Goal: Task Accomplishment & Management: Complete application form

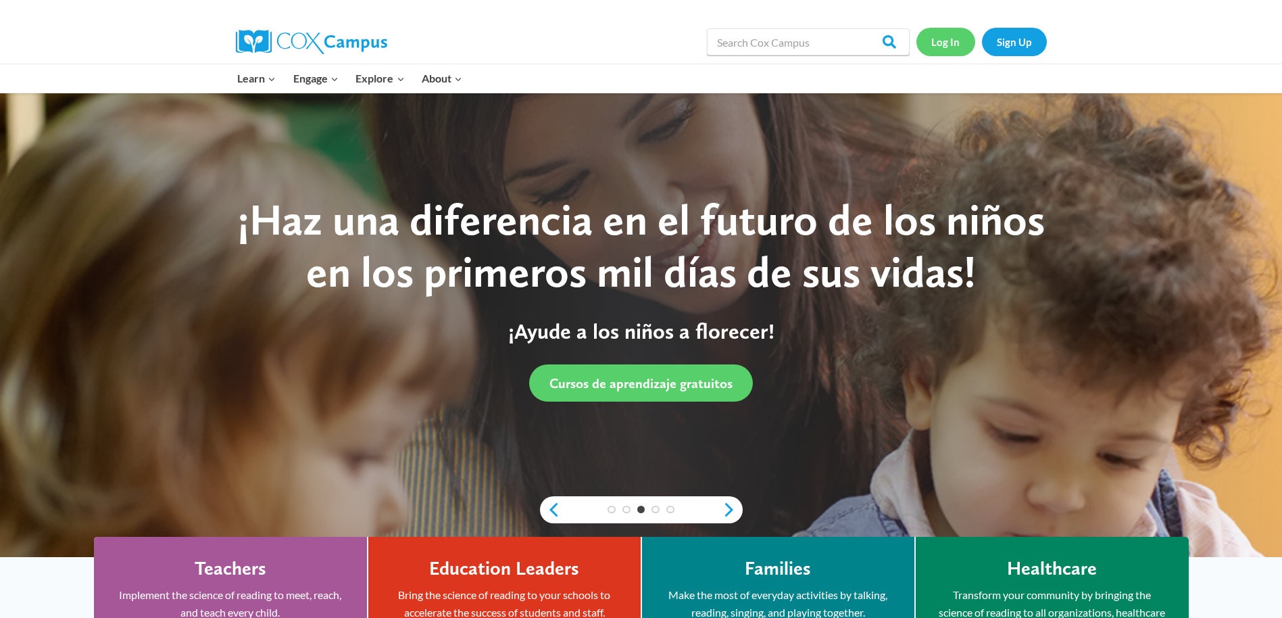
click at [942, 43] on link "Log In" at bounding box center [945, 42] width 59 height 28
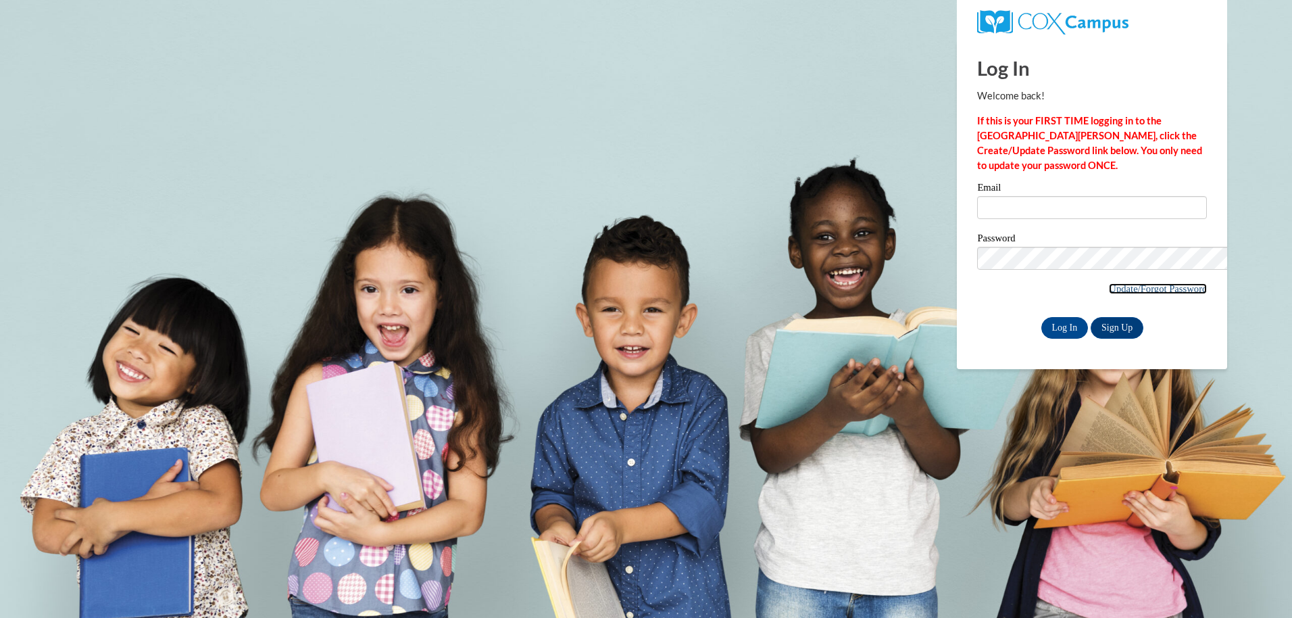
click at [1109, 283] on link "Update/Forgot Password" at bounding box center [1158, 288] width 98 height 11
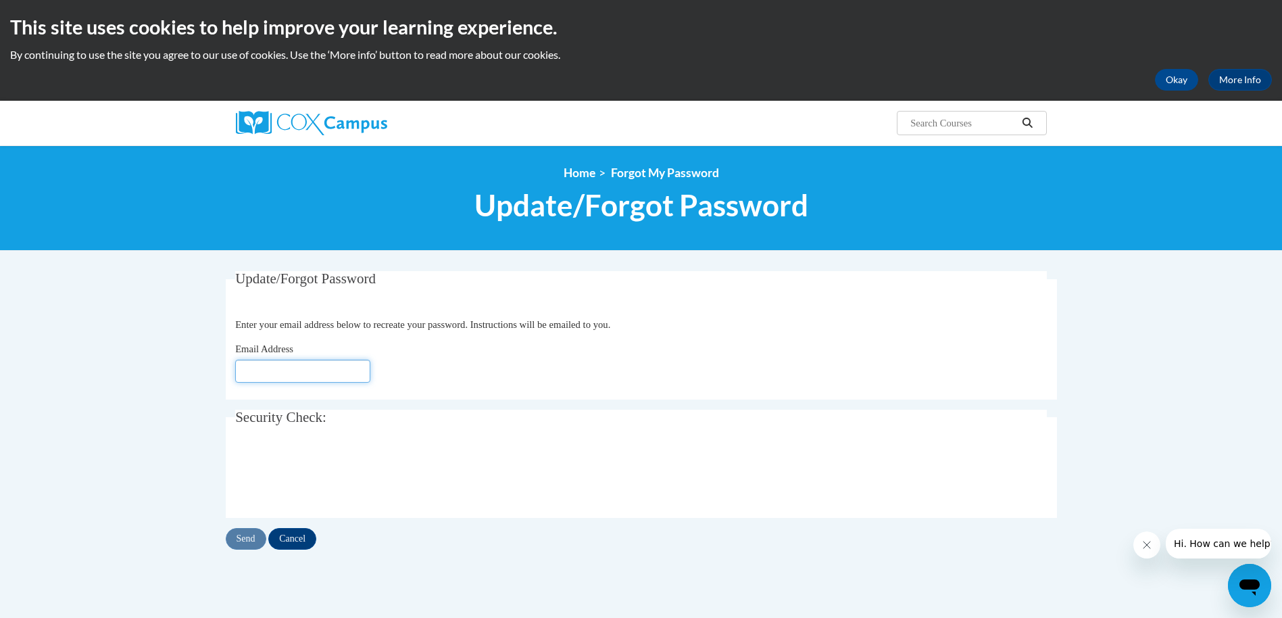
click at [245, 369] on input "Email Address" at bounding box center [302, 370] width 135 height 23
type input "lillie.stanley@att.net"
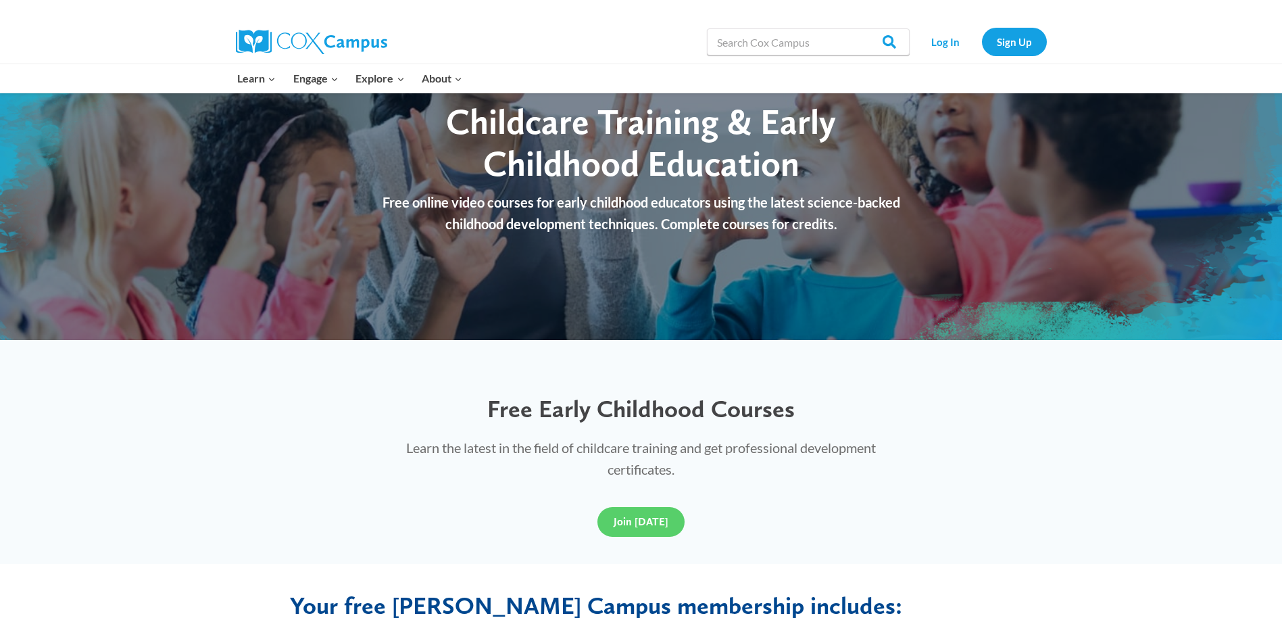
scroll to position [68, 0]
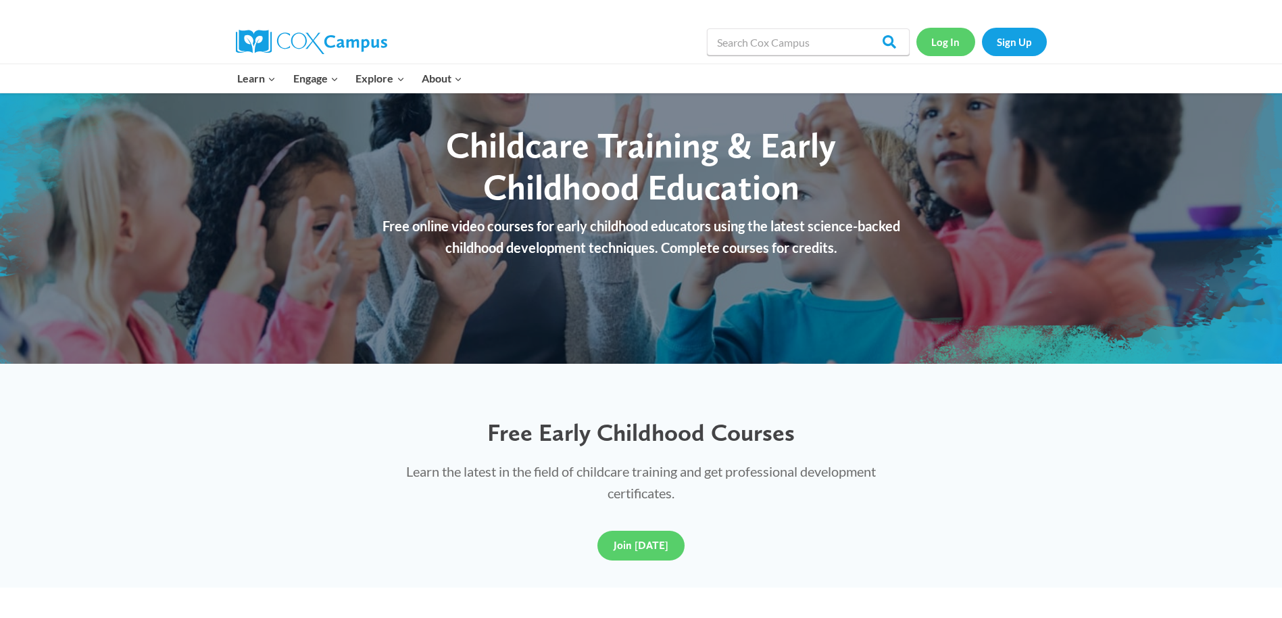
click at [947, 41] on link "Log In" at bounding box center [945, 42] width 59 height 28
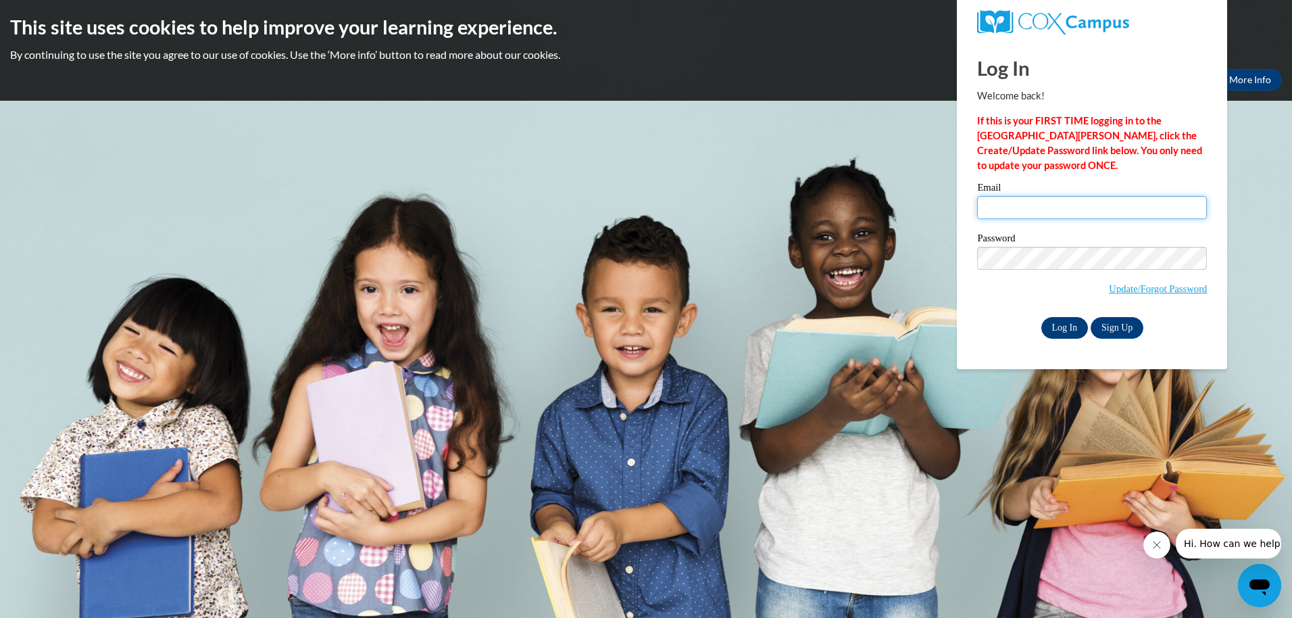
type input "[PERSON_NAME][EMAIL_ADDRESS][PERSON_NAME][DOMAIN_NAME]"
click at [1056, 325] on input "Log In" at bounding box center [1064, 328] width 47 height 22
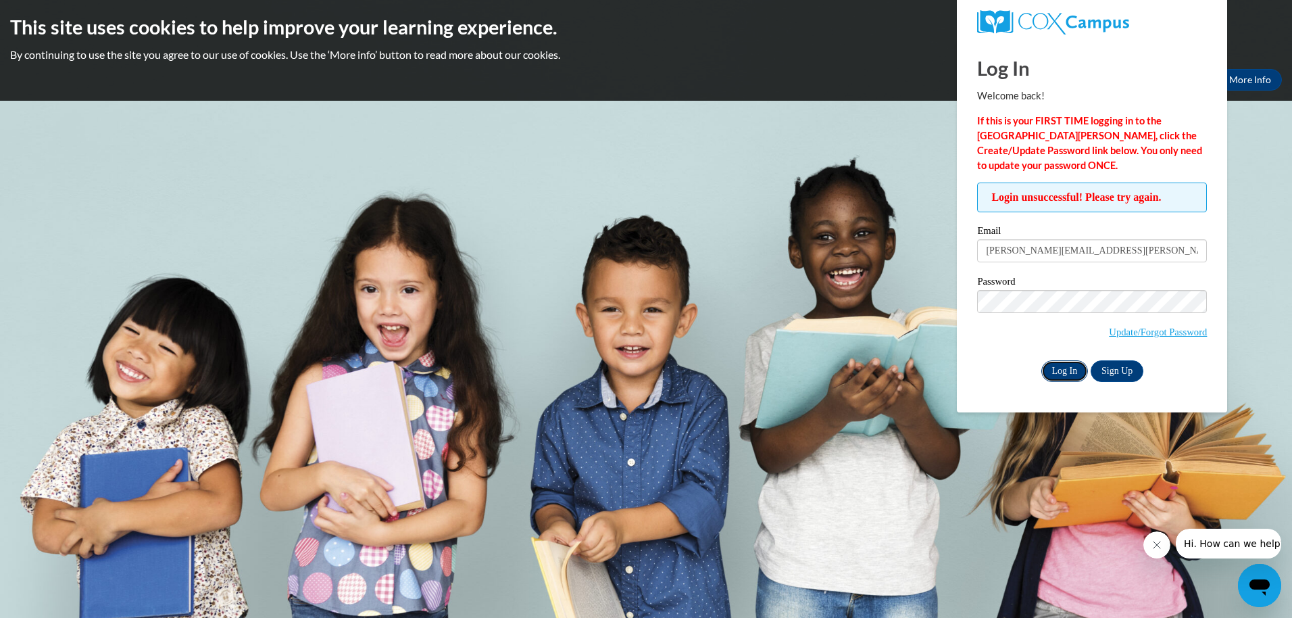
click at [1064, 370] on input "Log In" at bounding box center [1064, 371] width 47 height 22
click at [974, 343] on div "Login unsuccessful! Please try again. Please enter your email! Please enter you…" at bounding box center [1092, 281] width 250 height 199
click at [1066, 369] on input "Log In" at bounding box center [1064, 371] width 47 height 22
click at [1117, 372] on link "Sign Up" at bounding box center [1117, 371] width 53 height 22
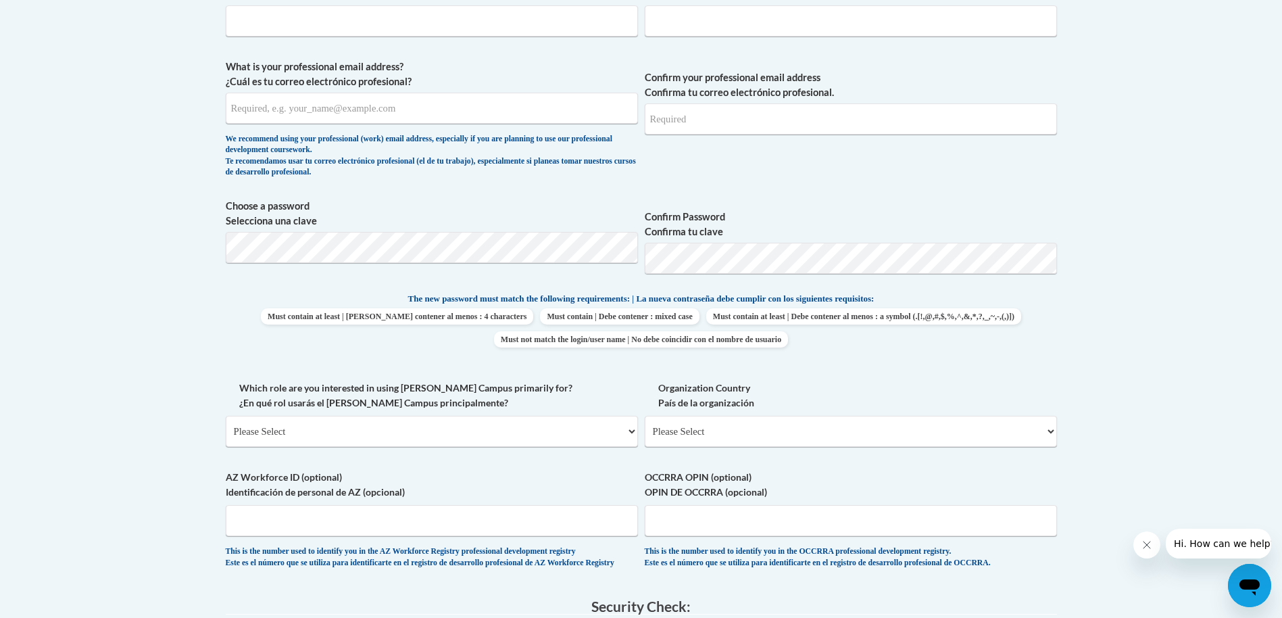
scroll to position [473, 0]
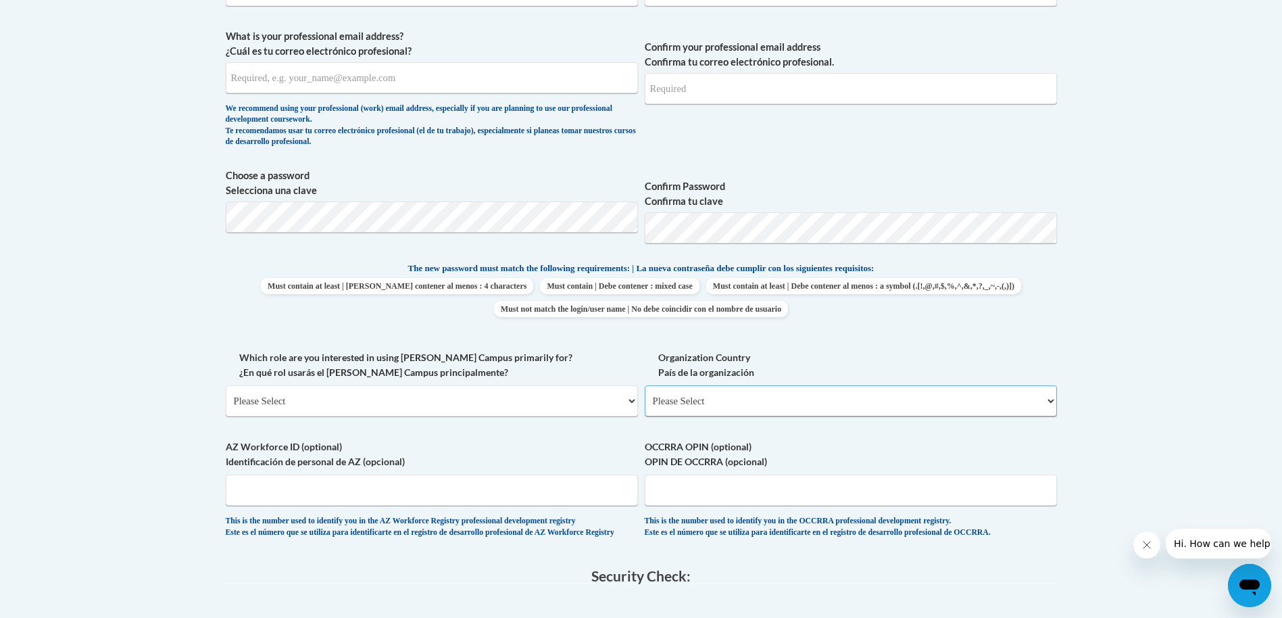
click at [1053, 403] on select "Please Select [GEOGRAPHIC_DATA] | [GEOGRAPHIC_DATA] Outside of [GEOGRAPHIC_DATA…" at bounding box center [851, 400] width 412 height 31
select select "ad49bcad-a171-4b2e-b99c-48b446064914"
click at [645, 385] on select "Please Select [GEOGRAPHIC_DATA] | [GEOGRAPHIC_DATA] Outside of [GEOGRAPHIC_DATA…" at bounding box center [851, 400] width 412 height 31
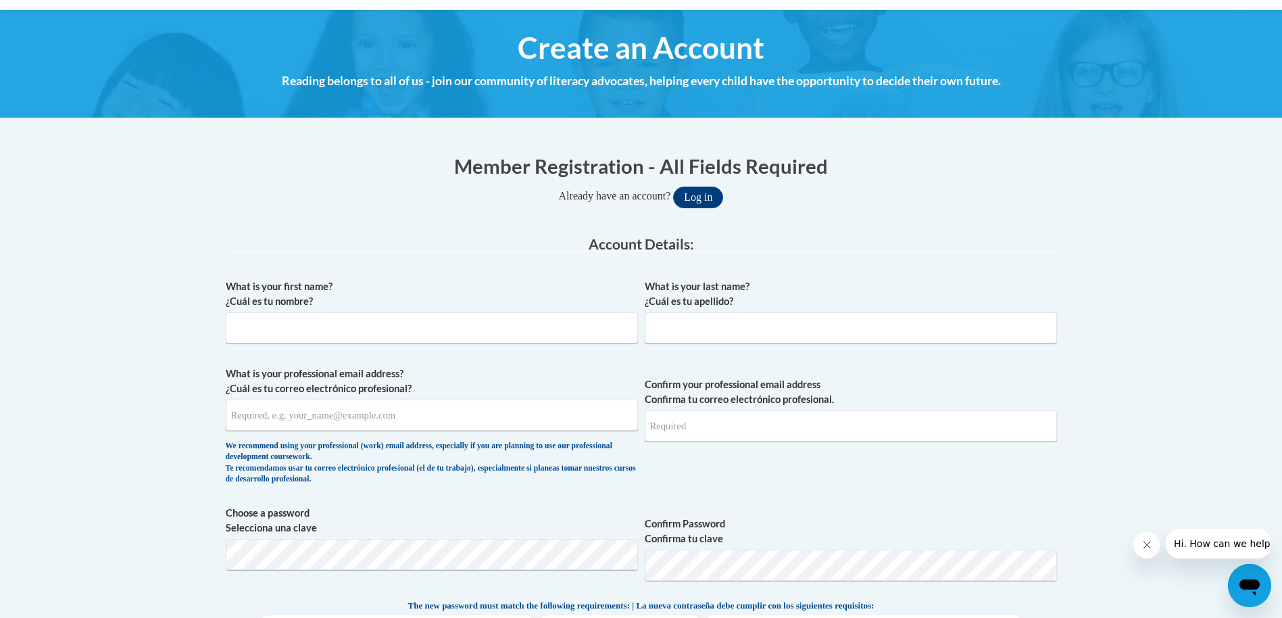
scroll to position [135, 0]
